Goal: Find specific page/section: Find specific page/section

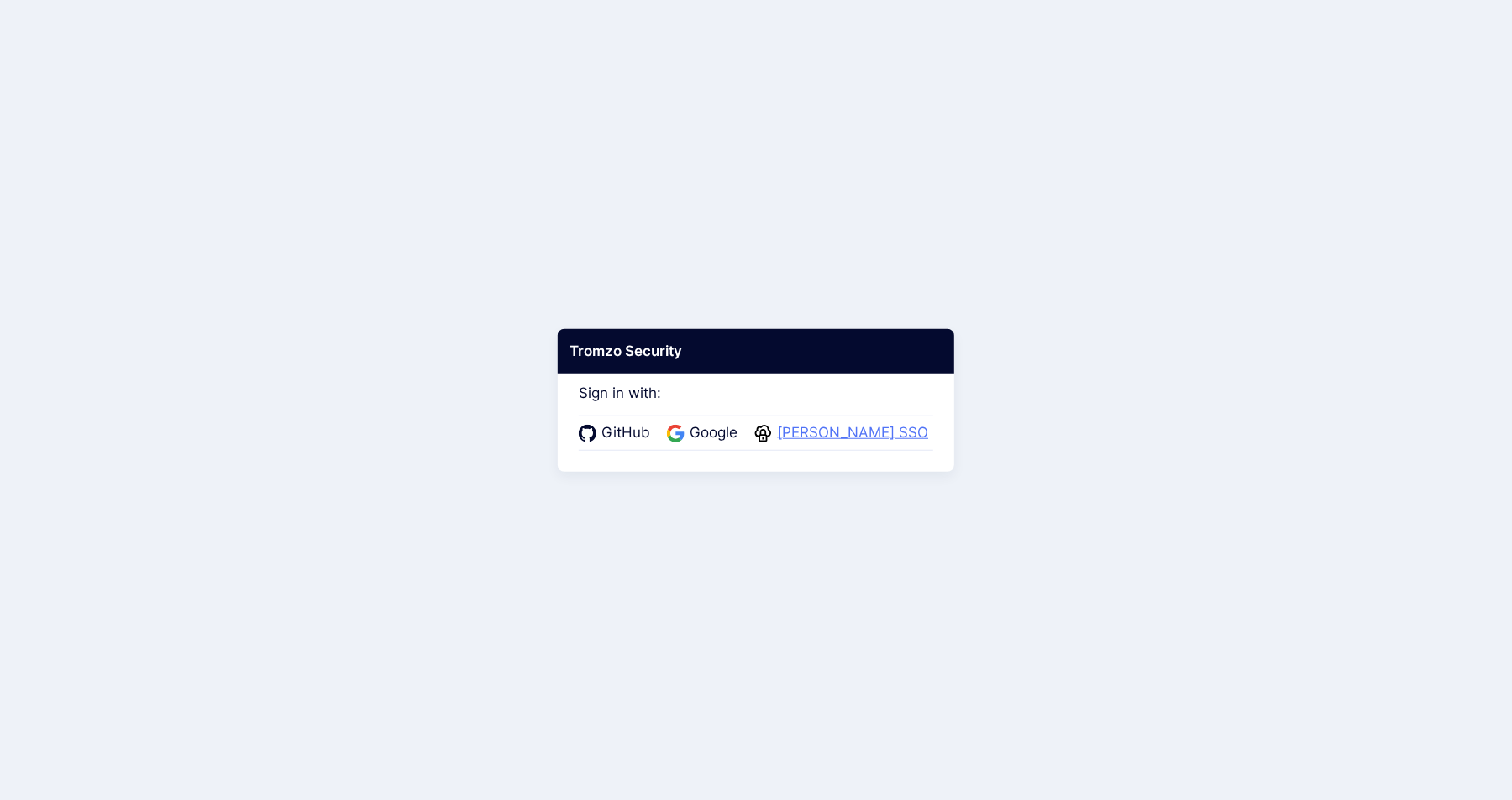
click at [811, 437] on span "[PERSON_NAME] SSO" at bounding box center [852, 432] width 162 height 21
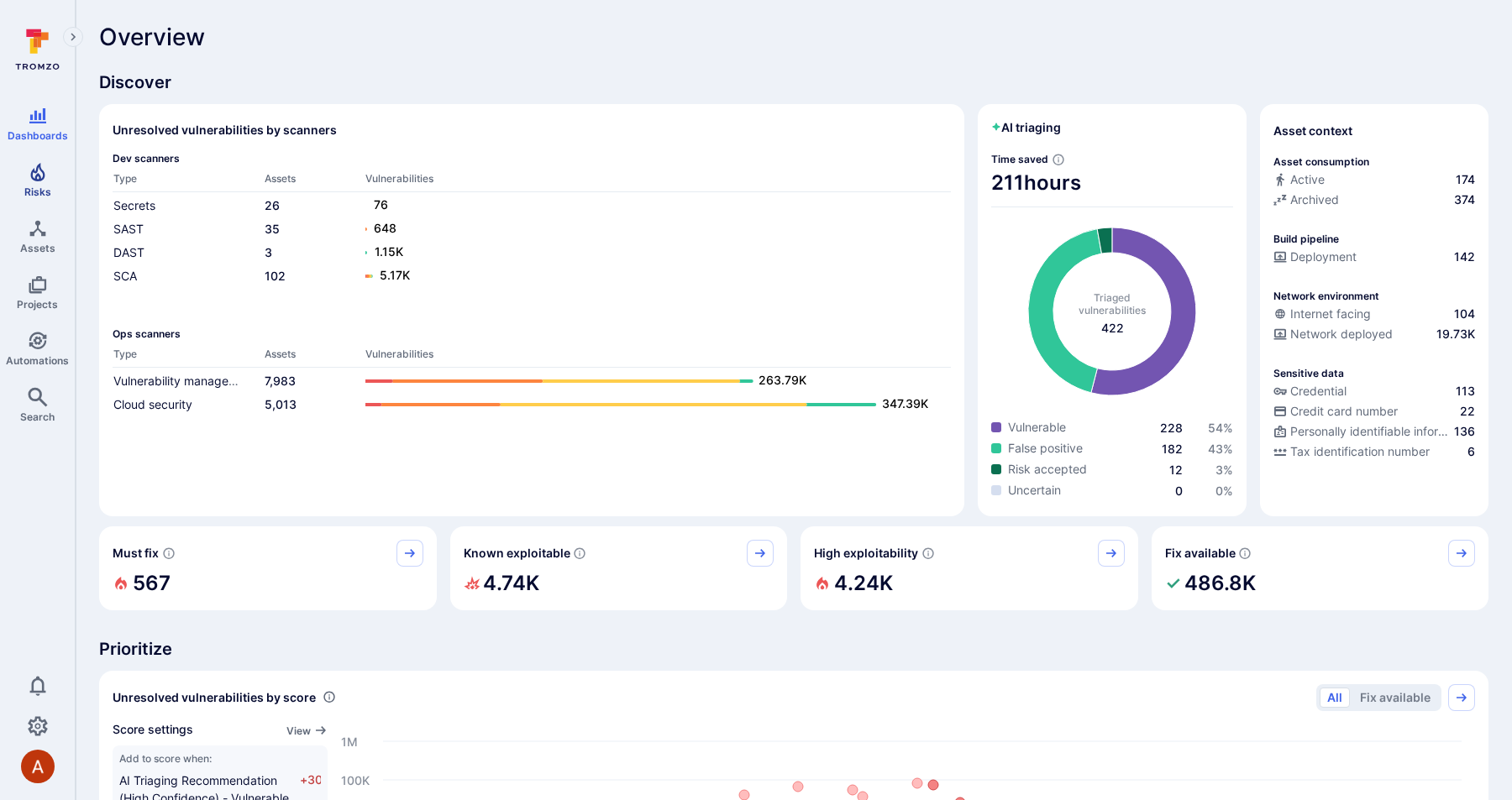
click at [51, 180] on link "Risks" at bounding box center [37, 179] width 75 height 49
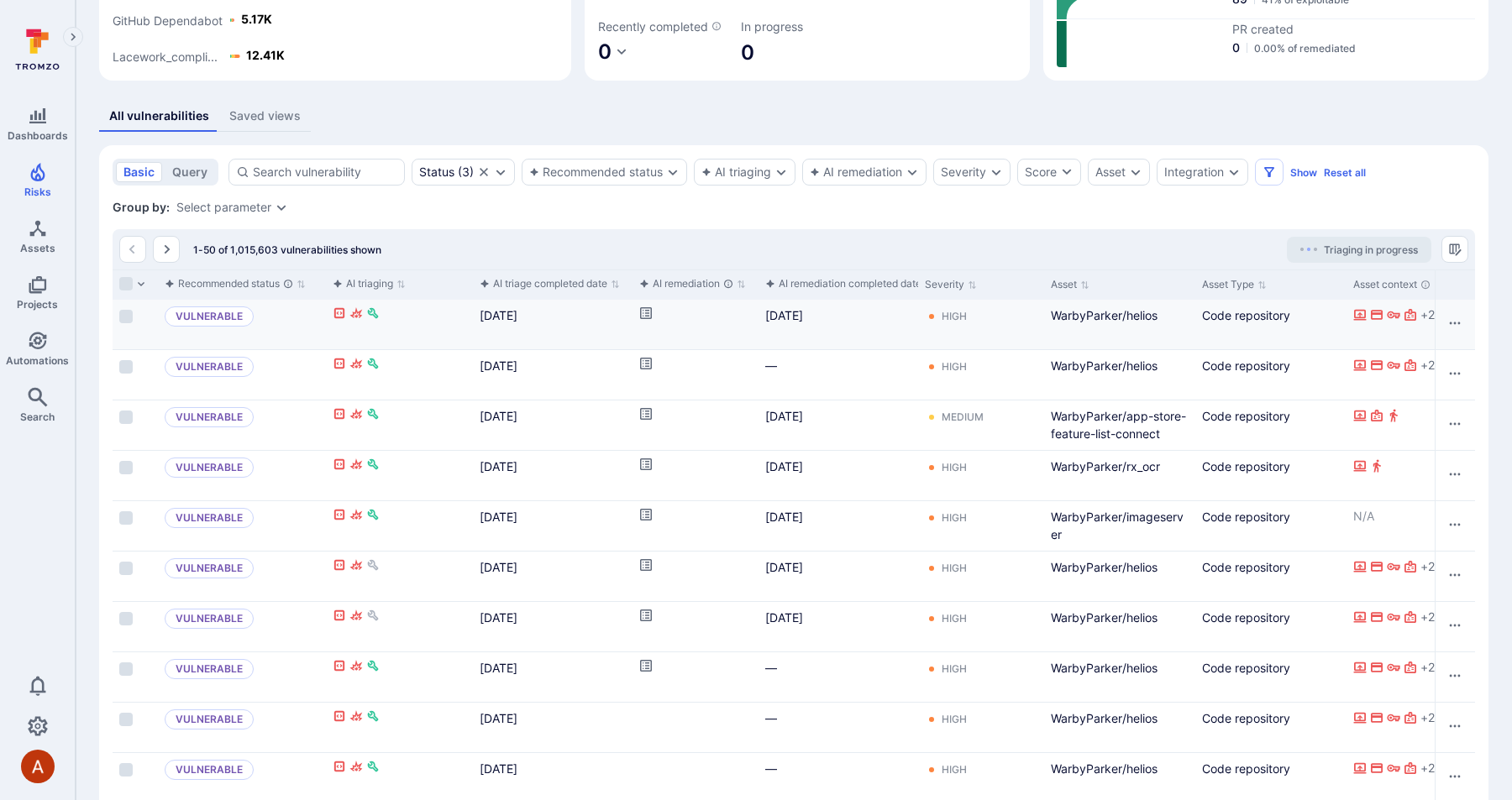
scroll to position [0, 300]
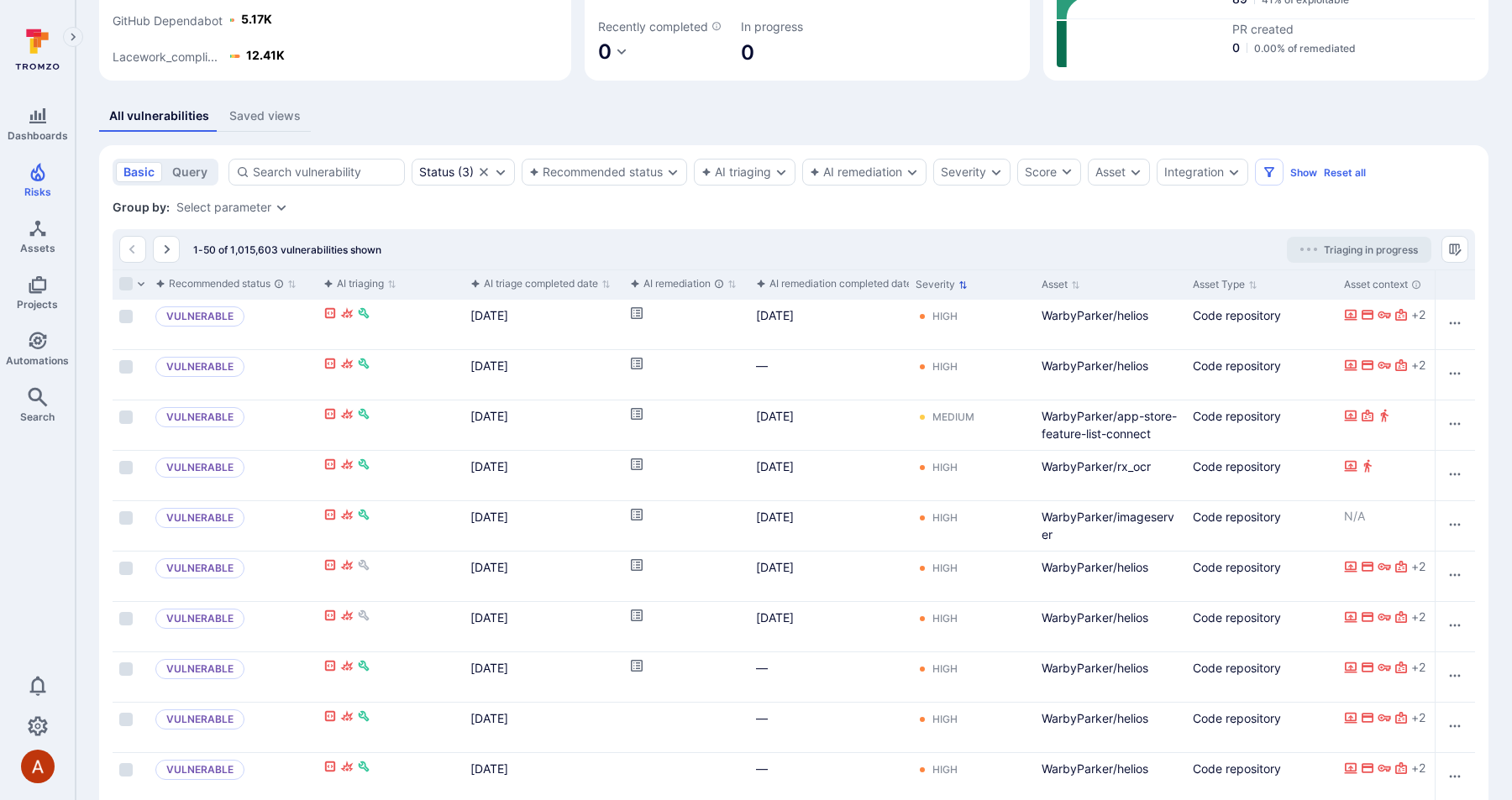
click at [949, 287] on button "Severity" at bounding box center [941, 285] width 52 height 13
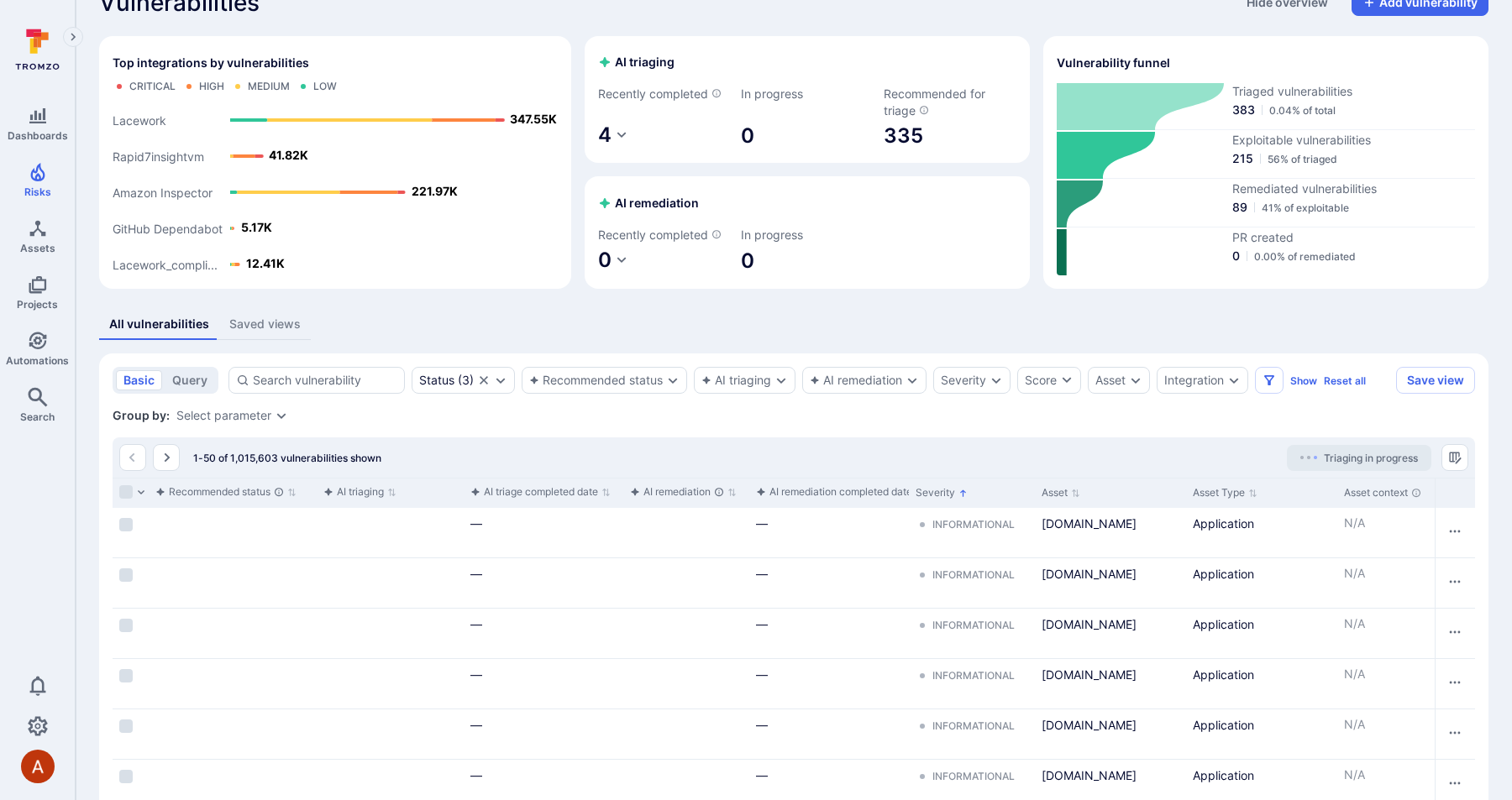
scroll to position [243, 0]
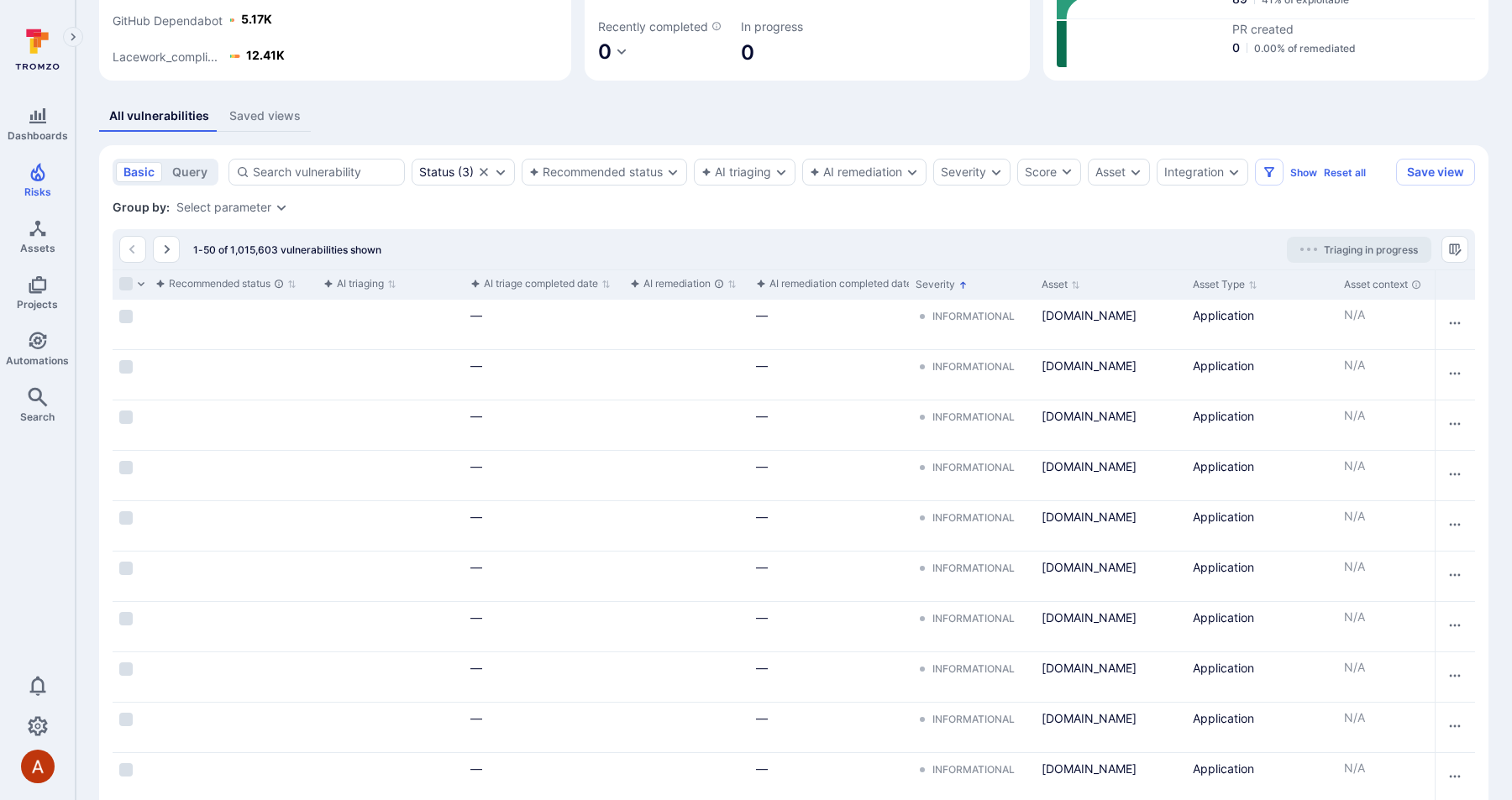
click at [947, 290] on button "Severity" at bounding box center [941, 285] width 52 height 13
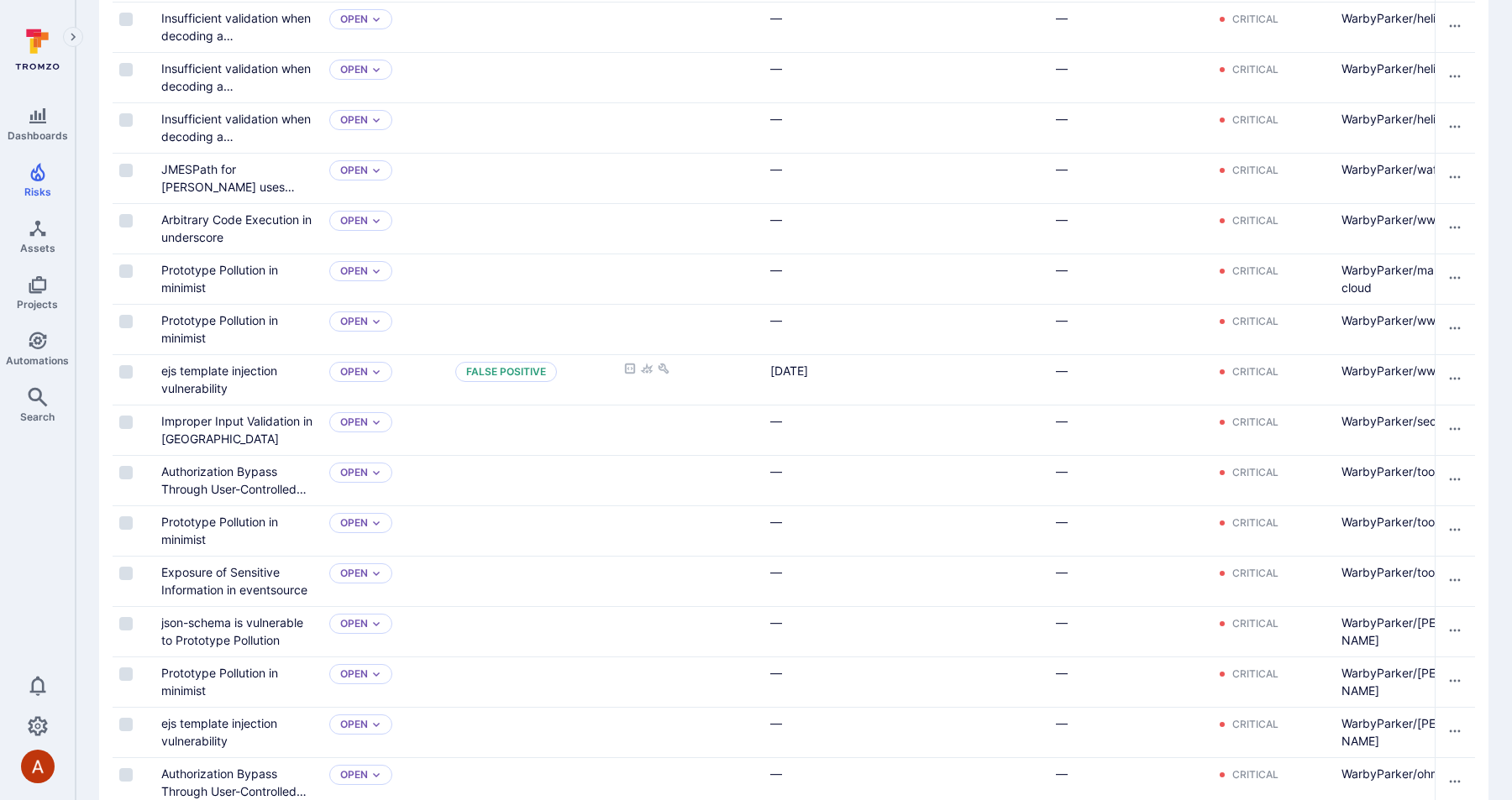
scroll to position [1288, 0]
